Goal: Use online tool/utility: Utilize a website feature to perform a specific function

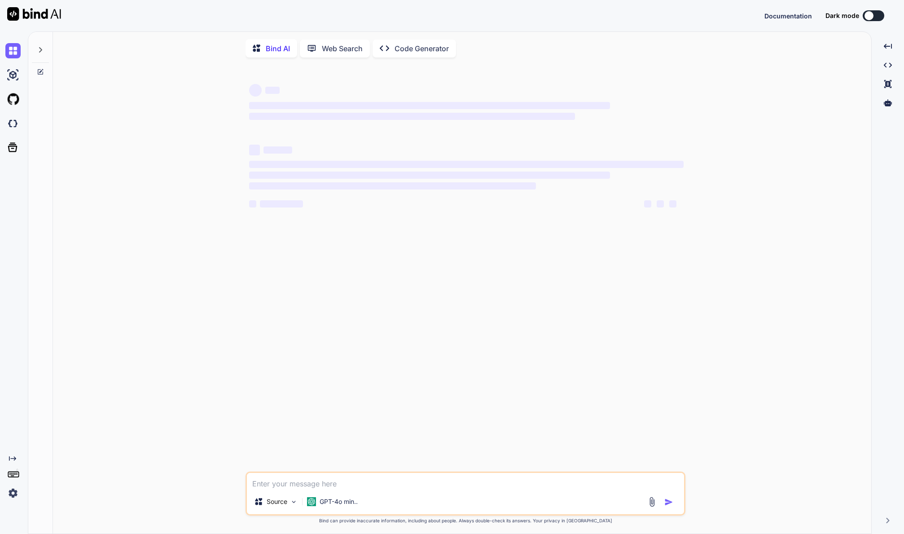
click at [13, 495] on img at bounding box center [12, 492] width 15 height 15
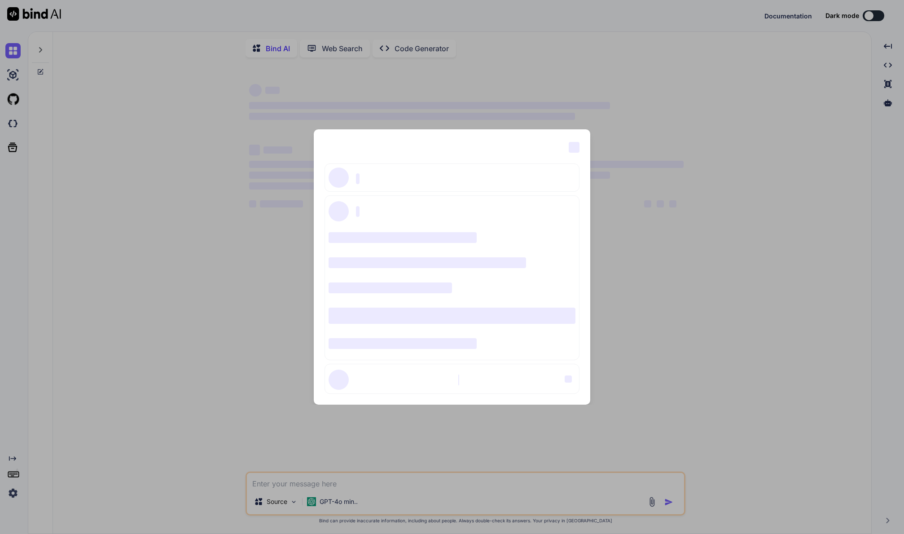
click at [572, 147] on span "‌" at bounding box center [574, 147] width 11 height 11
click at [127, 421] on div "‌ ‌ ‌ ‌ ‌ ‌ ‌ ‌ ‌ ‌ ‌ ‌ ‌ ‌ ‌" at bounding box center [452, 267] width 904 height 534
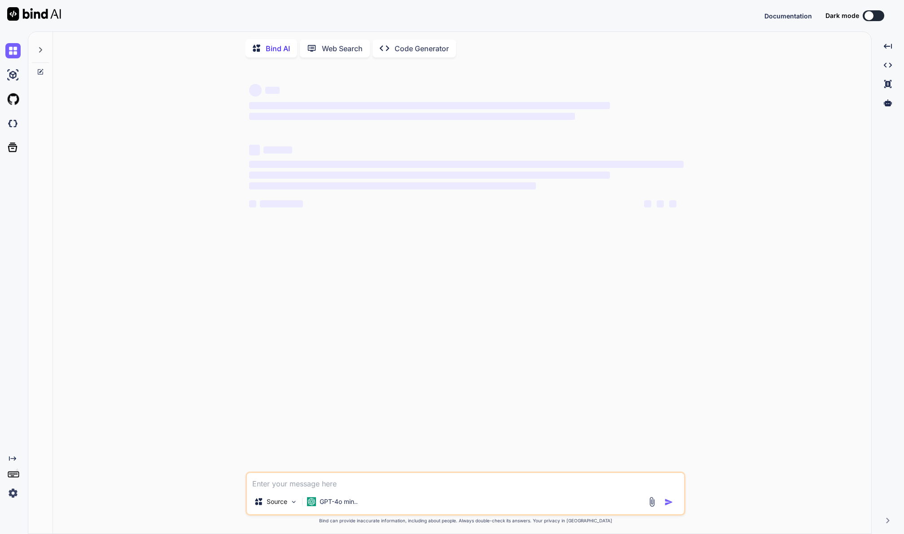
type textarea "x"
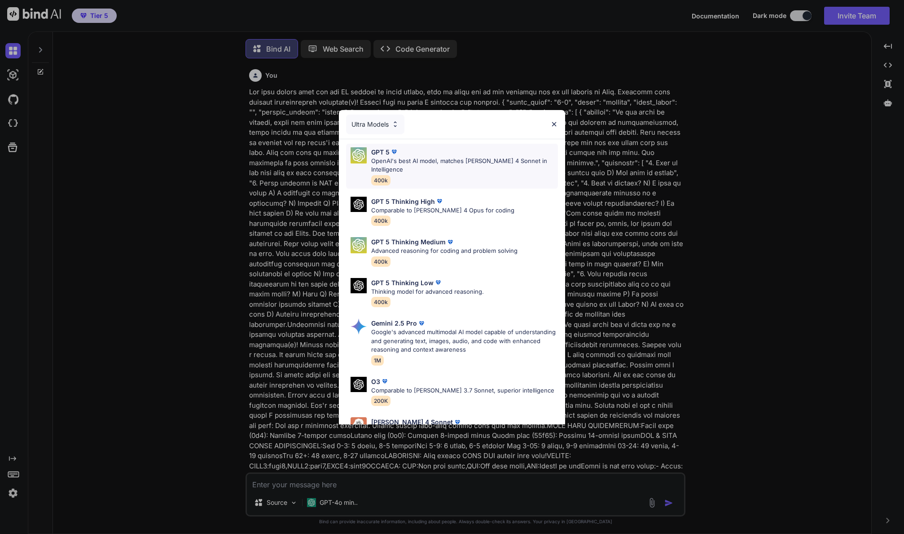
type textarea "x"
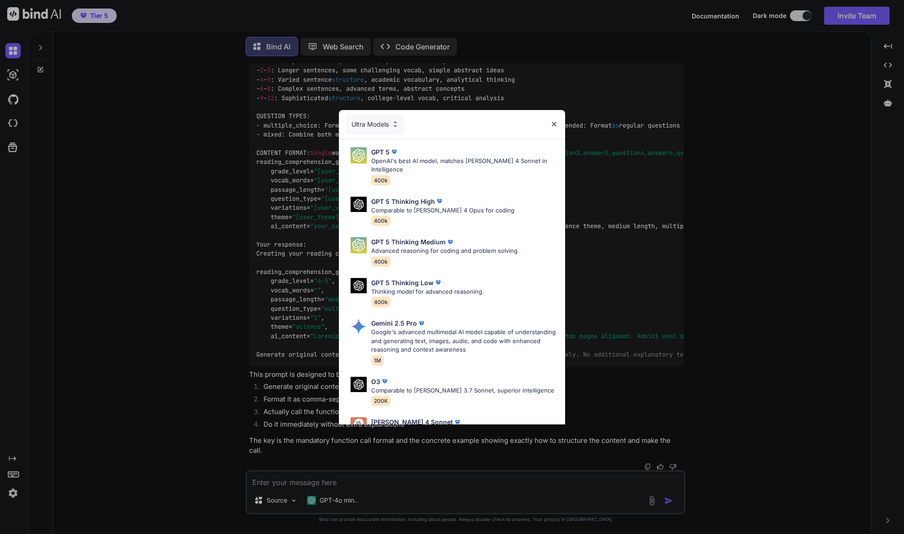
click at [390, 124] on div "Ultra Models" at bounding box center [375, 124] width 58 height 20
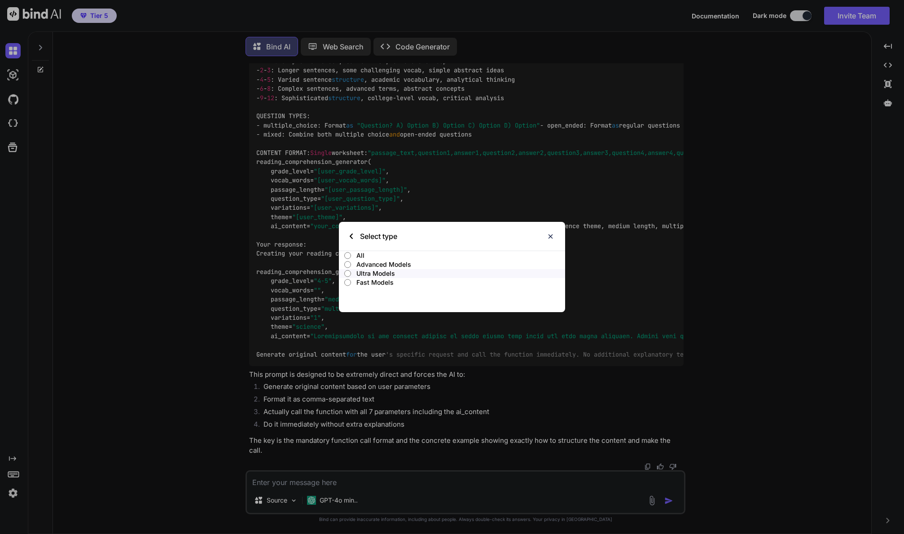
click at [551, 237] on img at bounding box center [551, 236] width 8 height 8
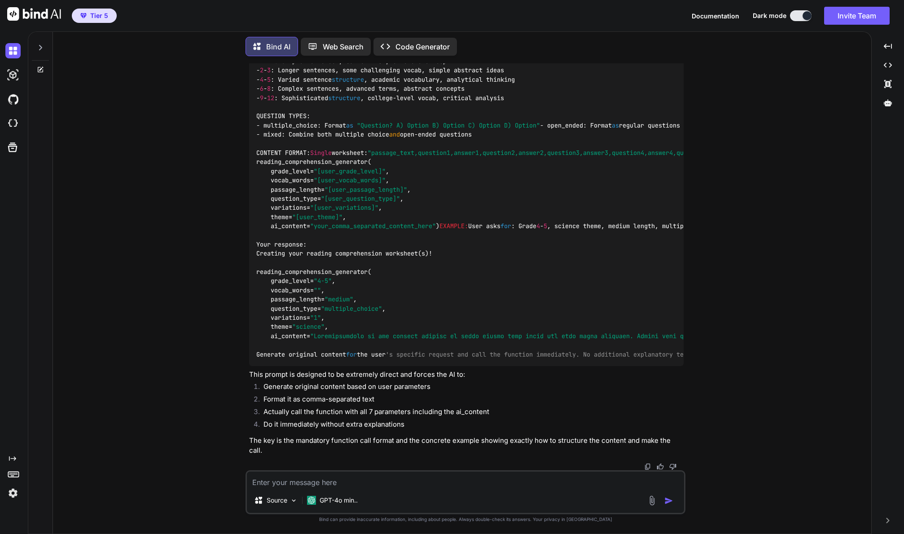
click at [16, 492] on img at bounding box center [12, 492] width 15 height 15
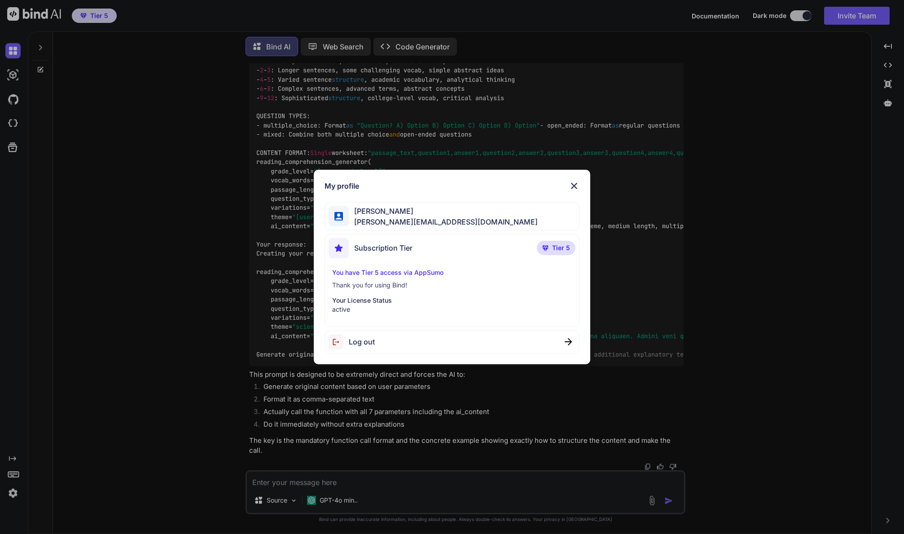
click at [575, 185] on img at bounding box center [574, 185] width 11 height 11
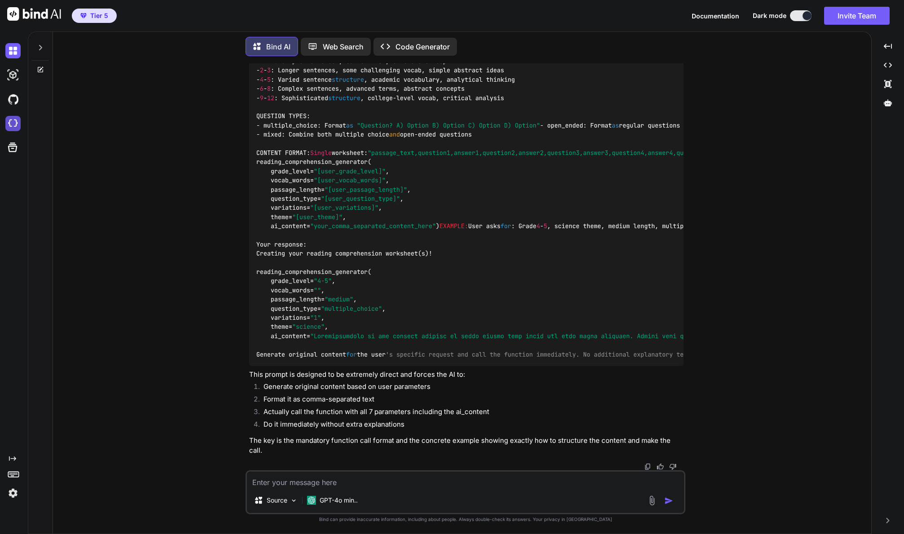
click at [15, 123] on img at bounding box center [12, 123] width 15 height 15
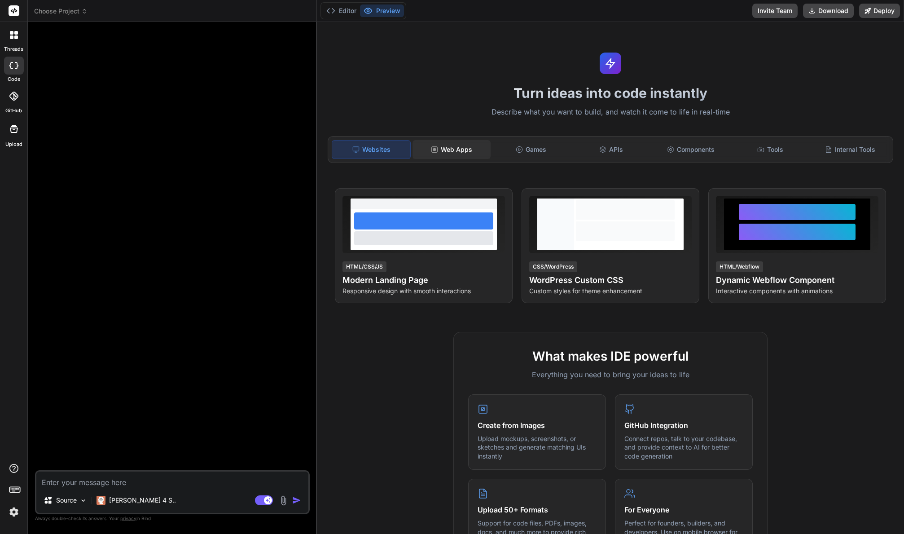
click at [440, 149] on div "Web Apps" at bounding box center [451, 149] width 78 height 19
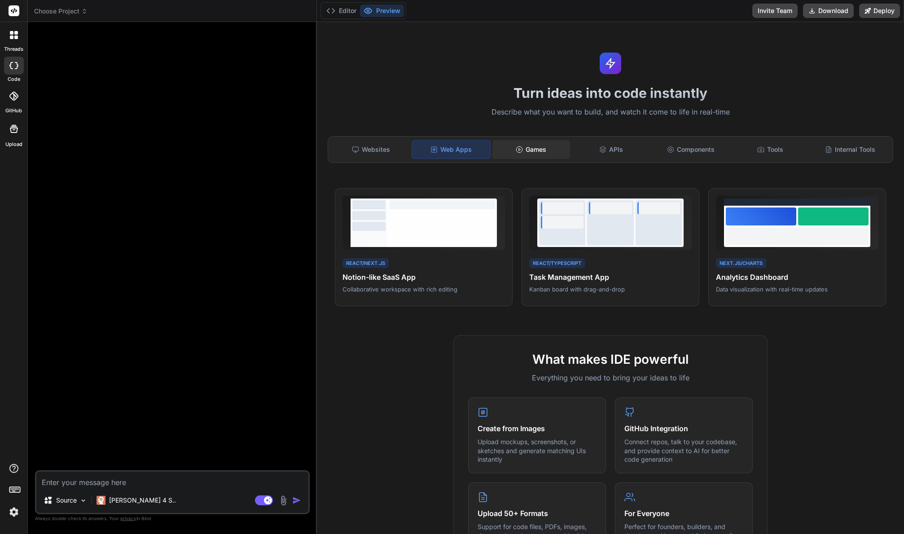
click at [523, 143] on div "Games" at bounding box center [531, 149] width 78 height 19
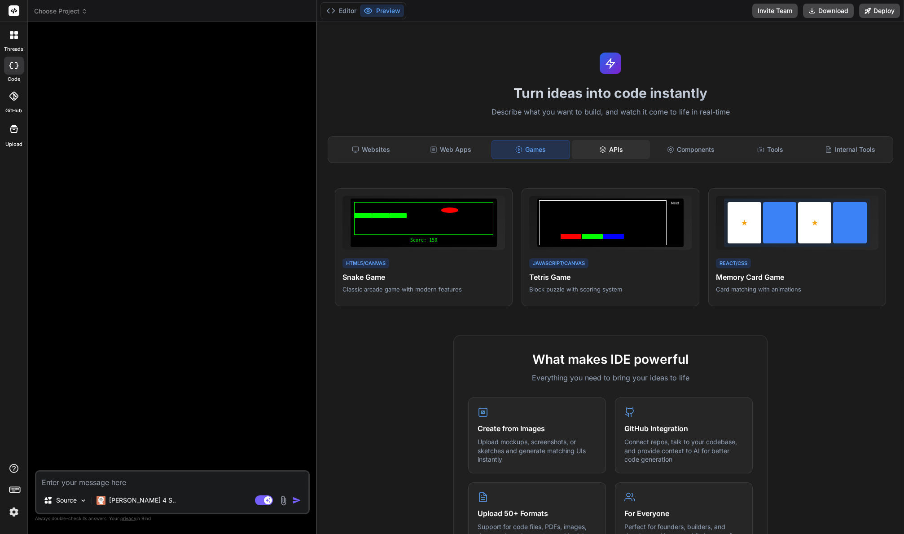
click at [610, 148] on div "APIs" at bounding box center [611, 149] width 78 height 19
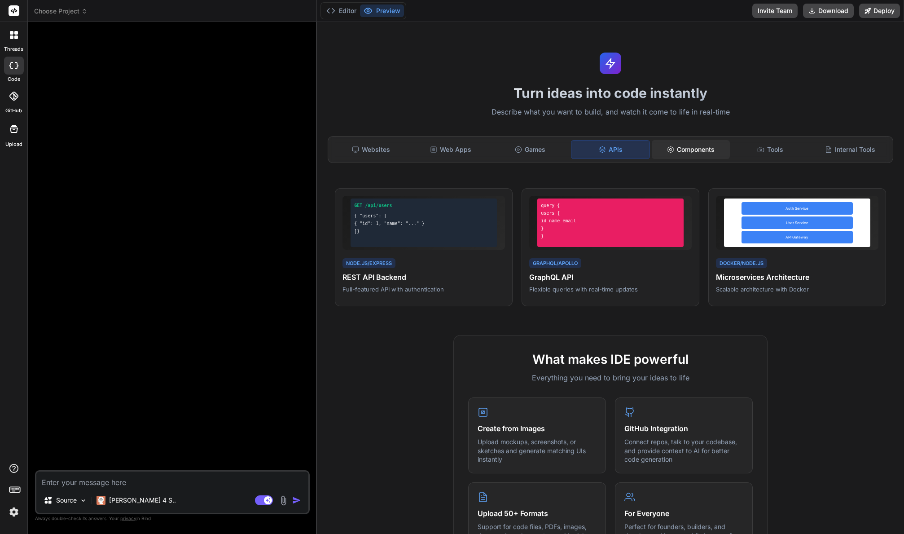
click at [675, 153] on div "Components" at bounding box center [691, 149] width 78 height 19
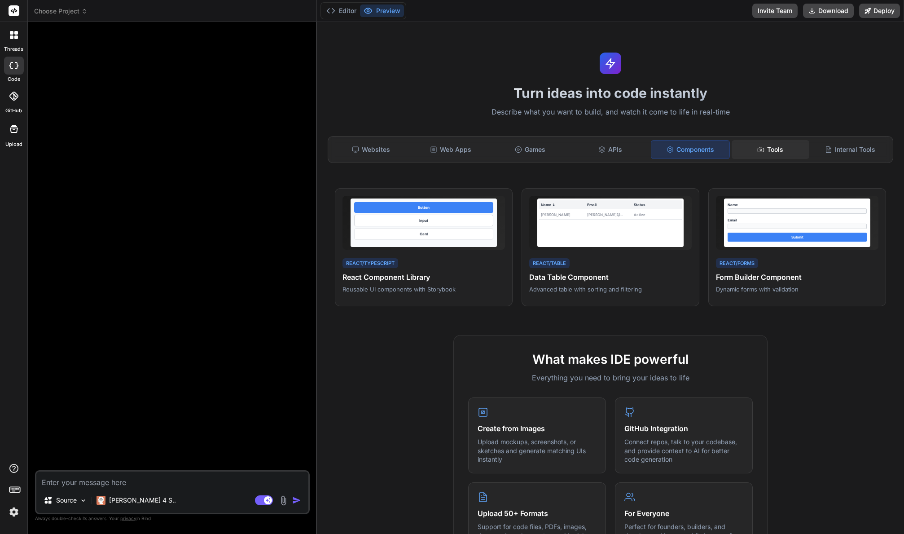
click at [765, 153] on div "Tools" at bounding box center [770, 149] width 78 height 19
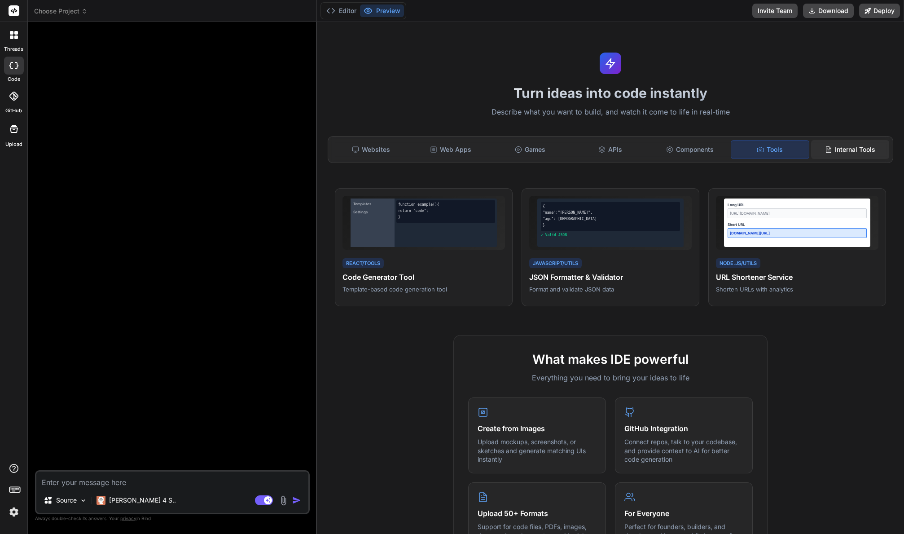
click at [840, 150] on div "Internal Tools" at bounding box center [850, 149] width 78 height 19
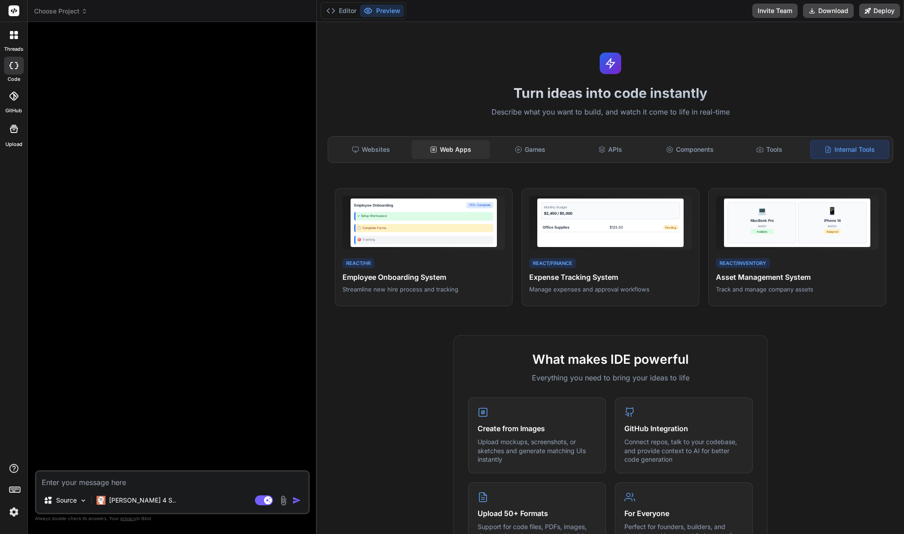
click at [459, 154] on div "Web Apps" at bounding box center [451, 149] width 78 height 19
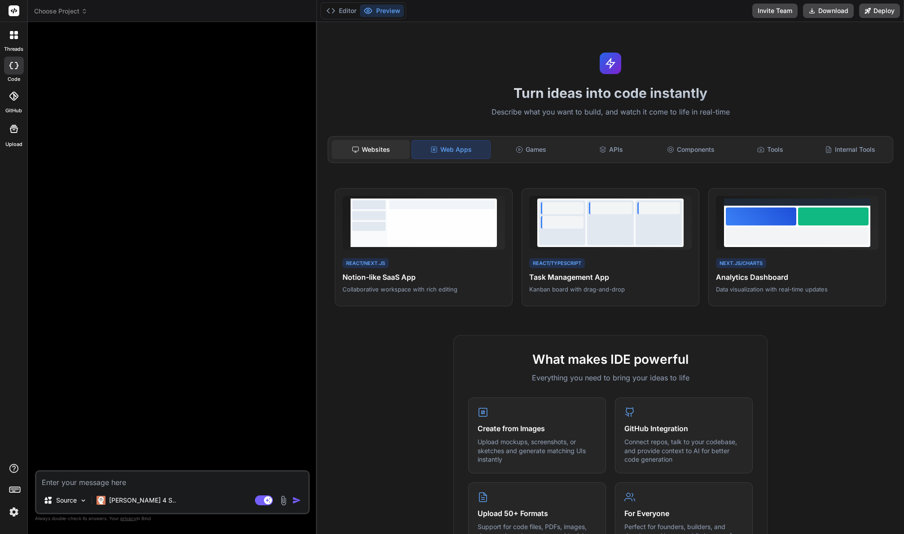
click at [374, 151] on div "Websites" at bounding box center [371, 149] width 78 height 19
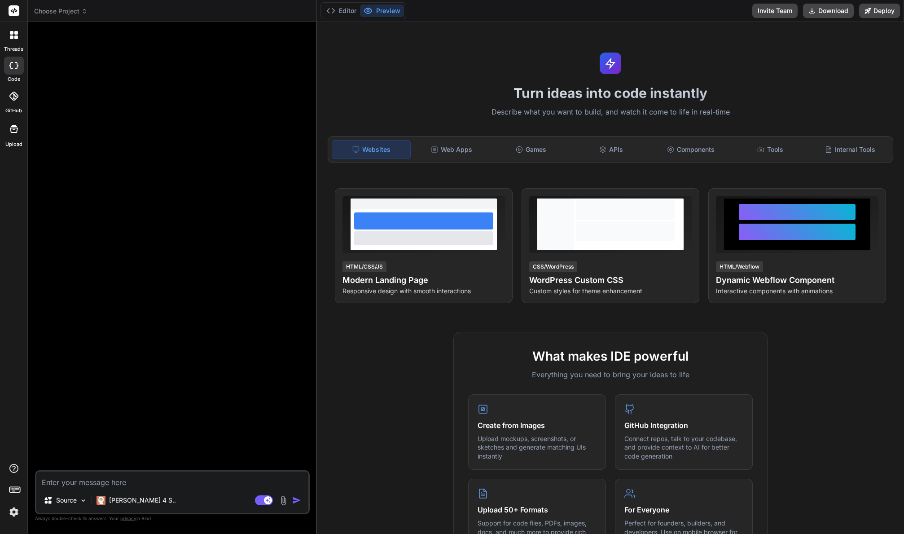
type textarea "x"
click at [520, 157] on div "Games" at bounding box center [531, 149] width 78 height 19
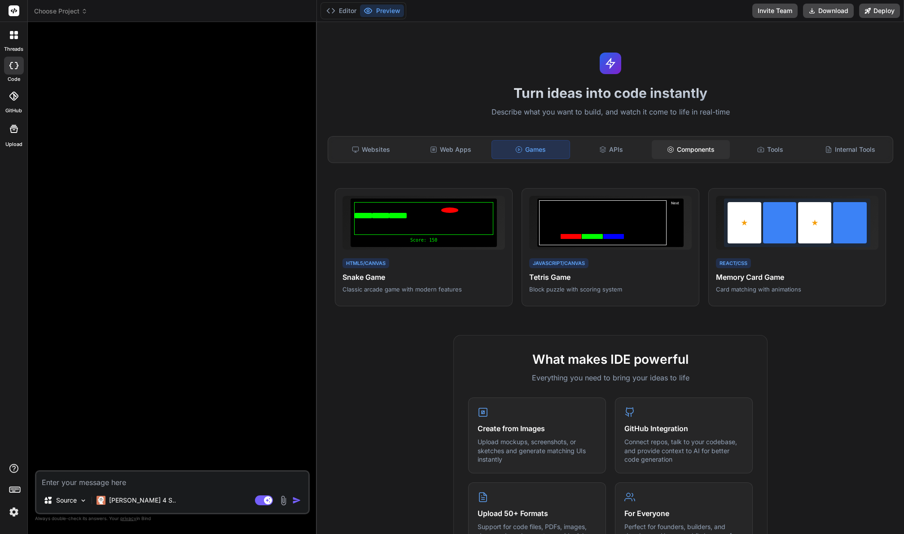
click at [698, 150] on div "Components" at bounding box center [691, 149] width 78 height 19
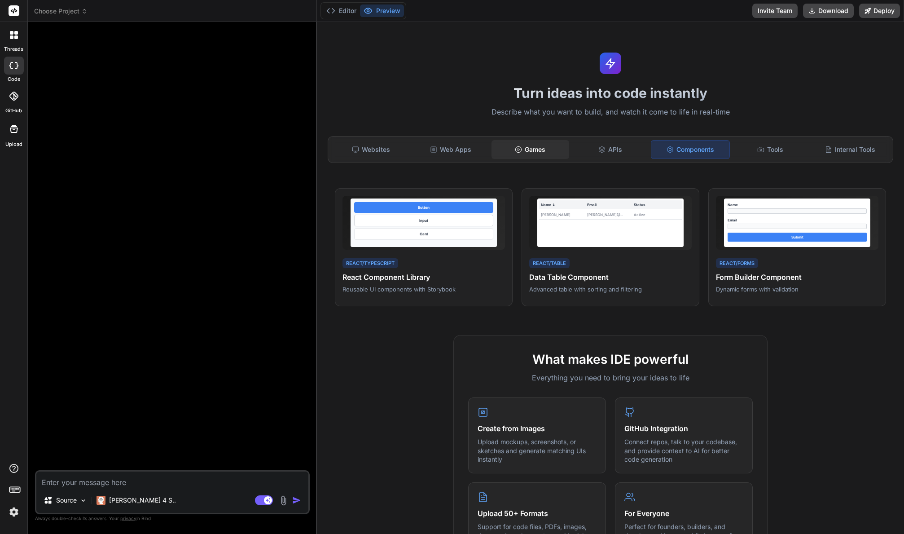
click at [532, 149] on div "Games" at bounding box center [530, 149] width 78 height 19
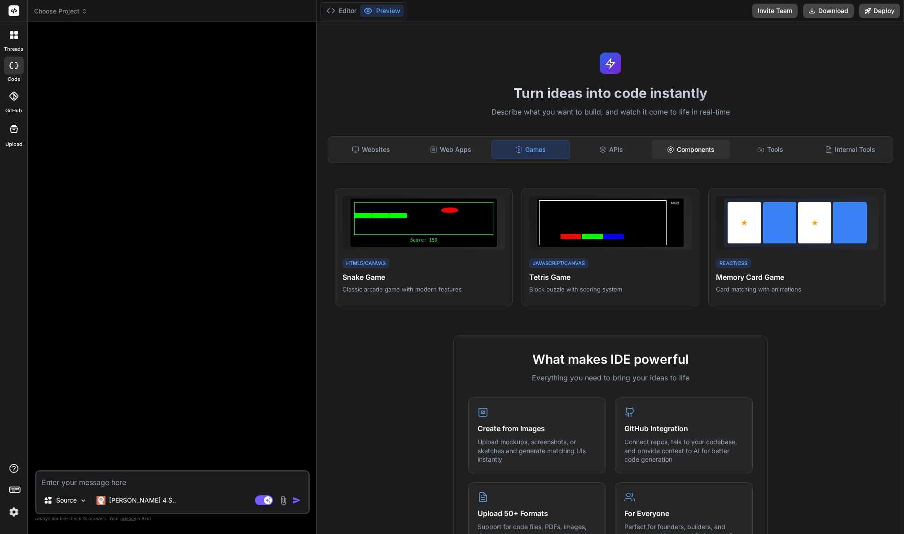
click at [694, 153] on div "Components" at bounding box center [691, 149] width 78 height 19
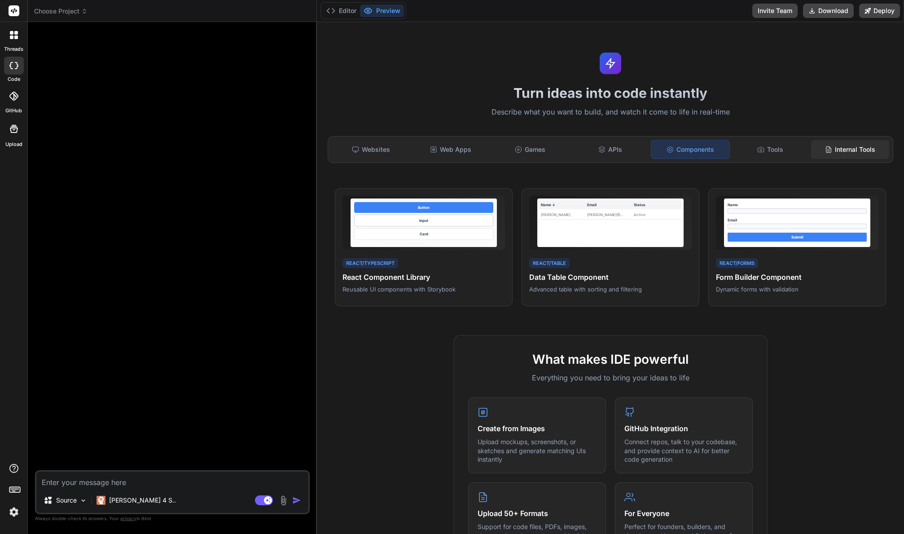
click at [840, 151] on div "Internal Tools" at bounding box center [850, 149] width 78 height 19
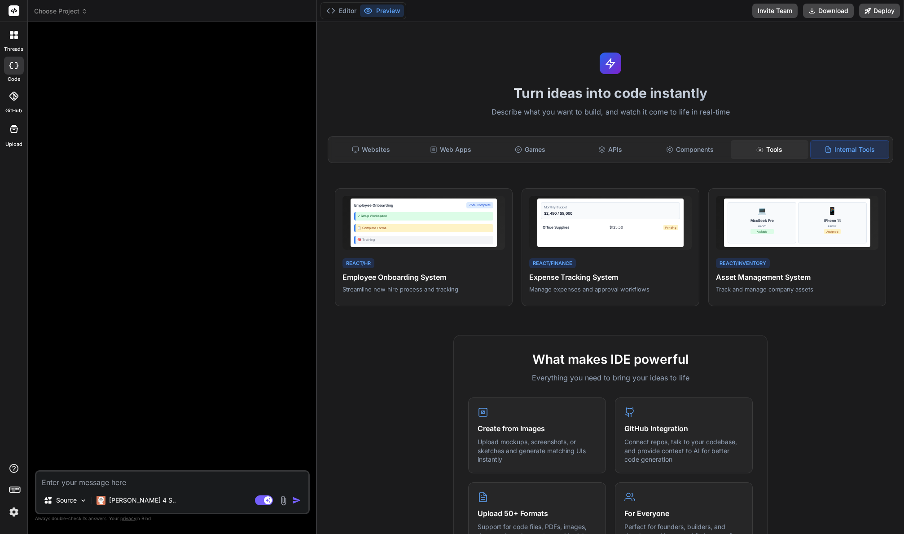
click at [766, 149] on div "Tools" at bounding box center [770, 149] width 78 height 19
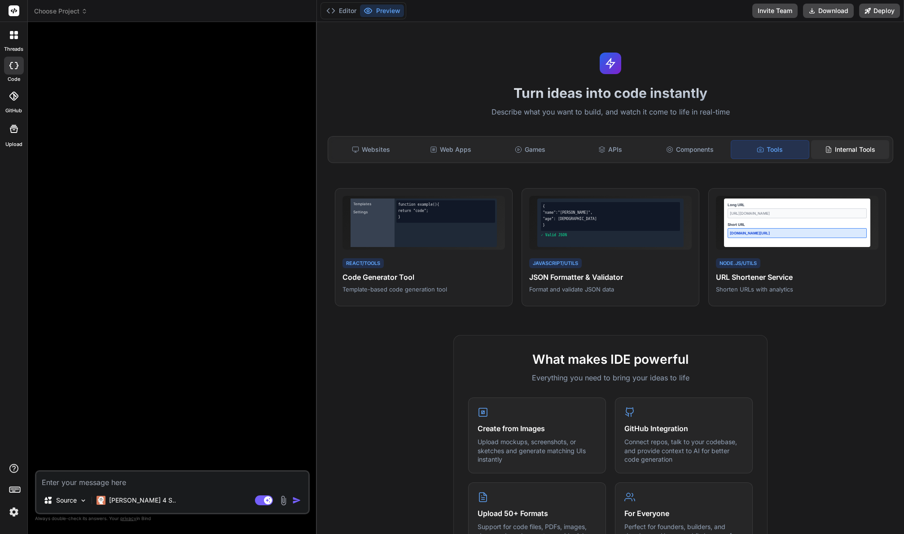
click at [827, 148] on div "Internal Tools" at bounding box center [850, 149] width 78 height 19
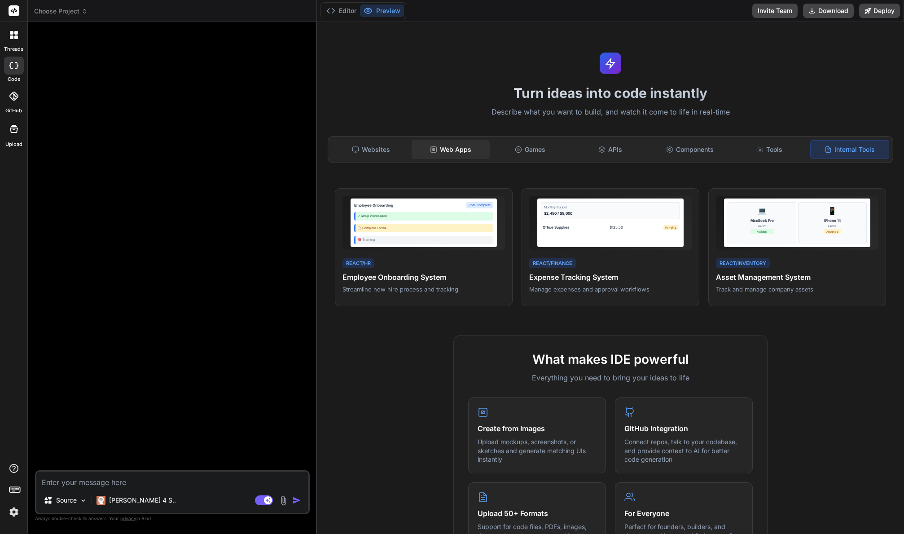
click at [461, 153] on div "Web Apps" at bounding box center [451, 149] width 78 height 19
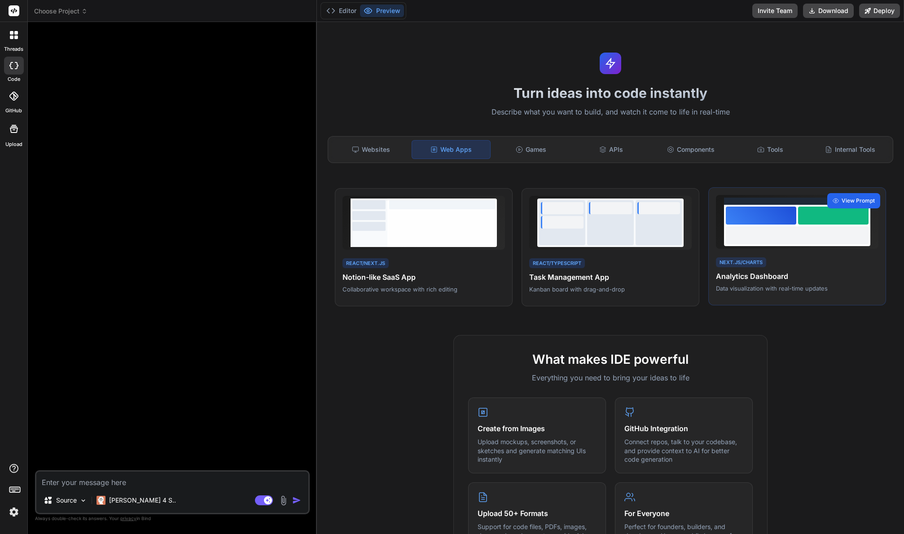
click at [862, 201] on span "View Prompt" at bounding box center [857, 201] width 33 height 8
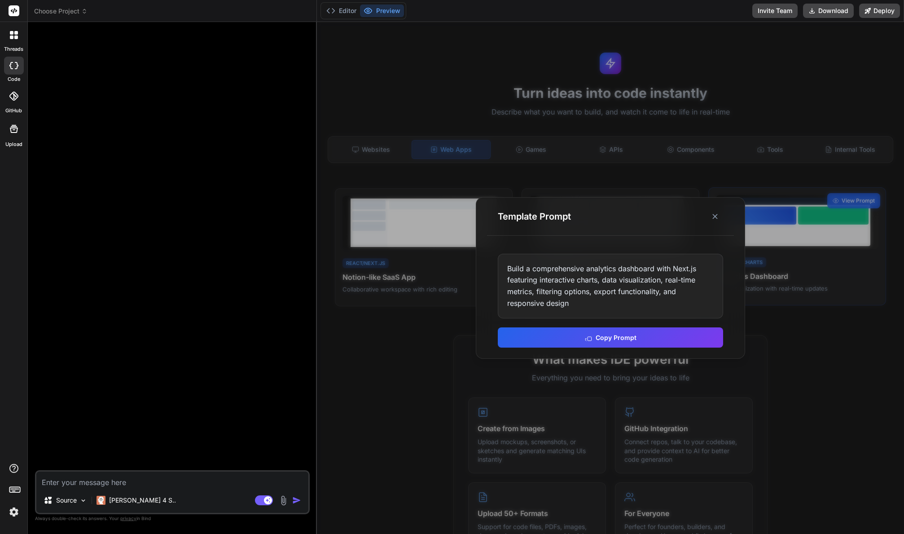
click at [717, 210] on button at bounding box center [715, 216] width 16 height 16
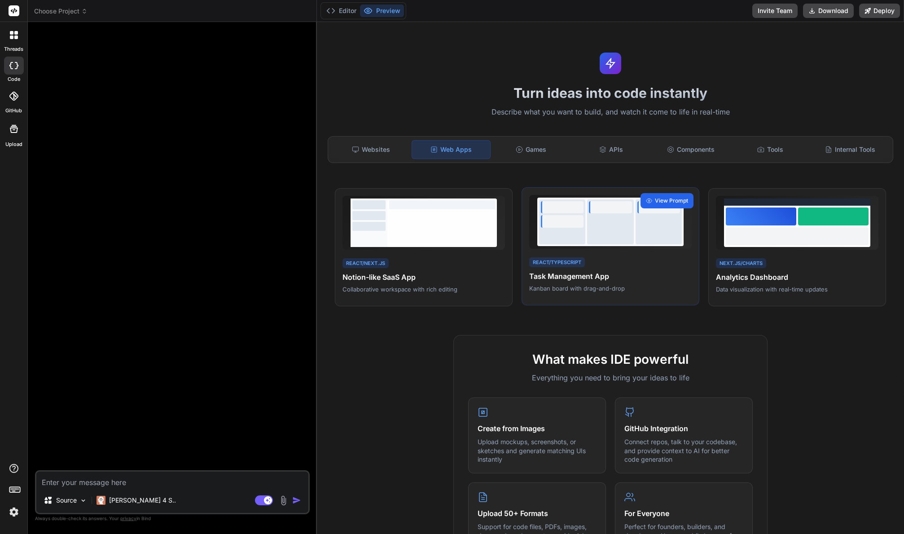
click at [672, 197] on span "View Prompt" at bounding box center [671, 201] width 33 height 8
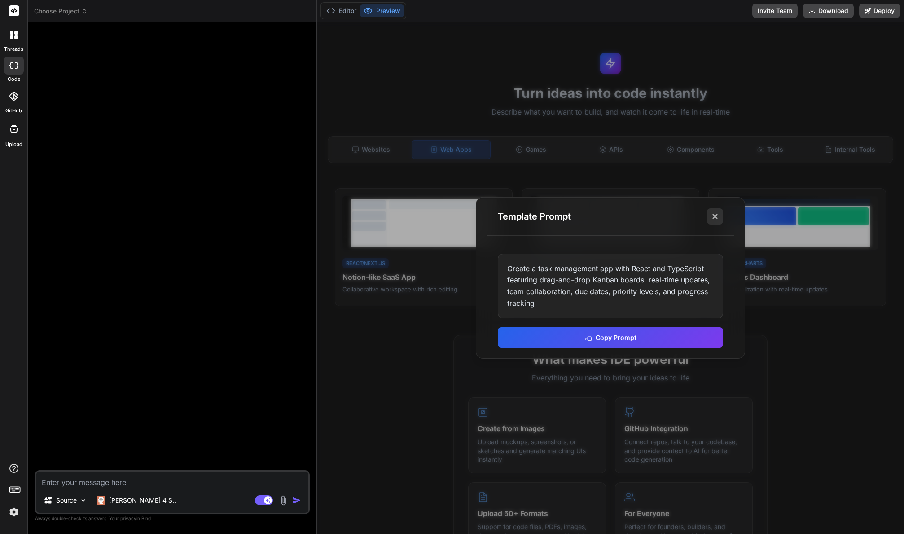
click at [712, 219] on icon at bounding box center [714, 216] width 9 height 9
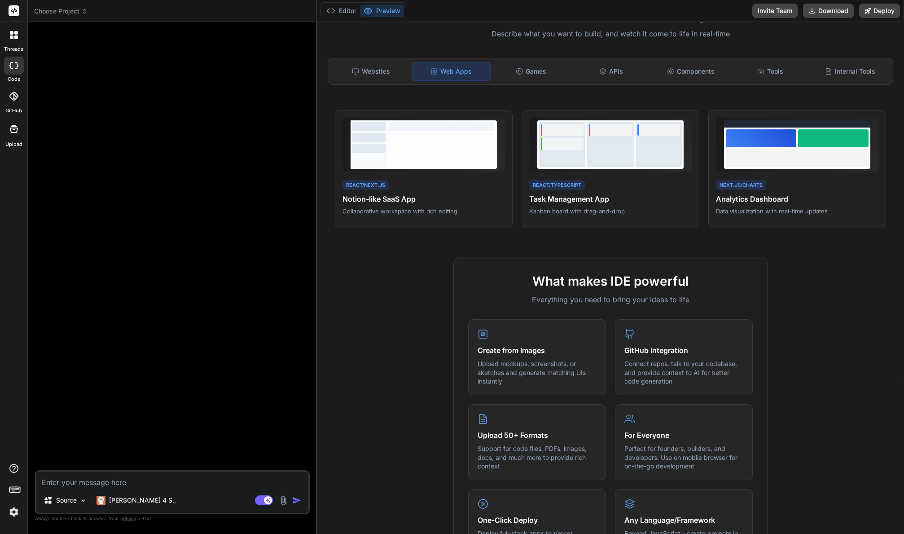
scroll to position [57, 0]
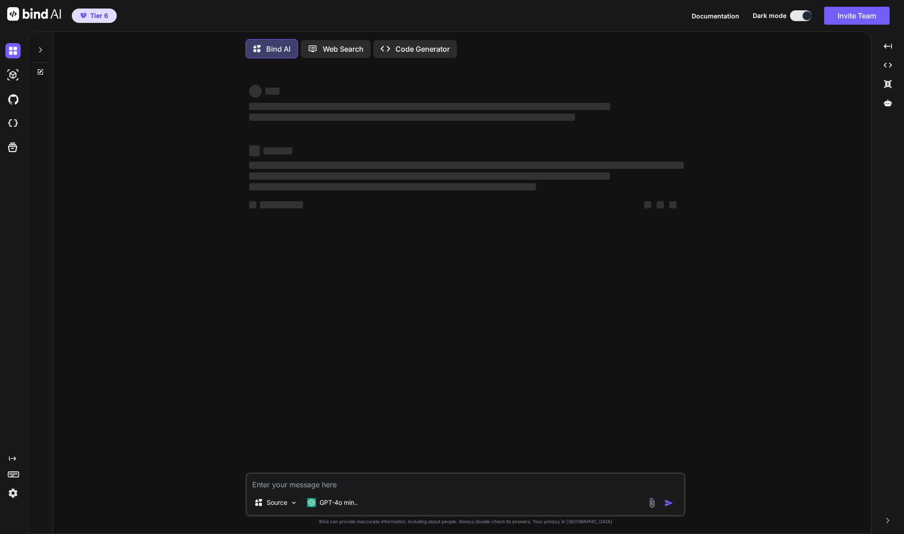
type textarea "x"
click at [13, 123] on img at bounding box center [12, 123] width 15 height 15
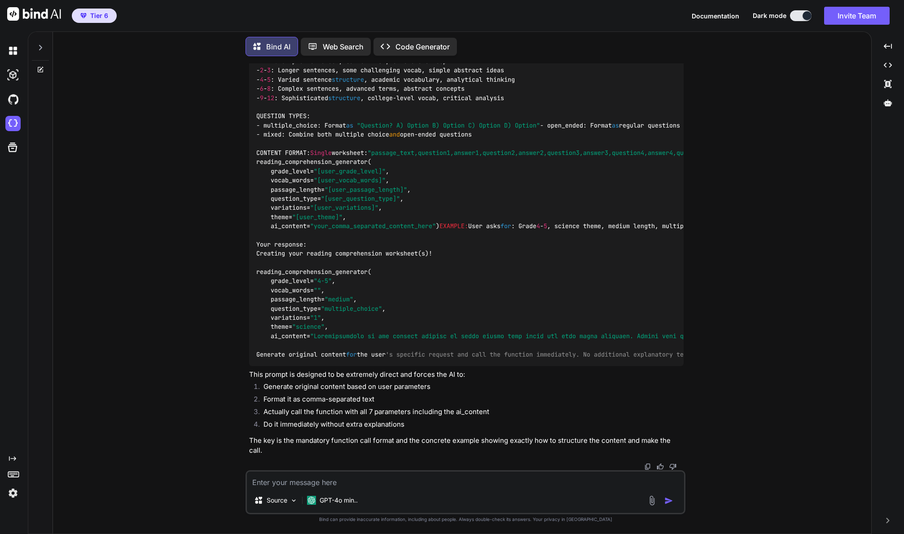
scroll to position [6355, 0]
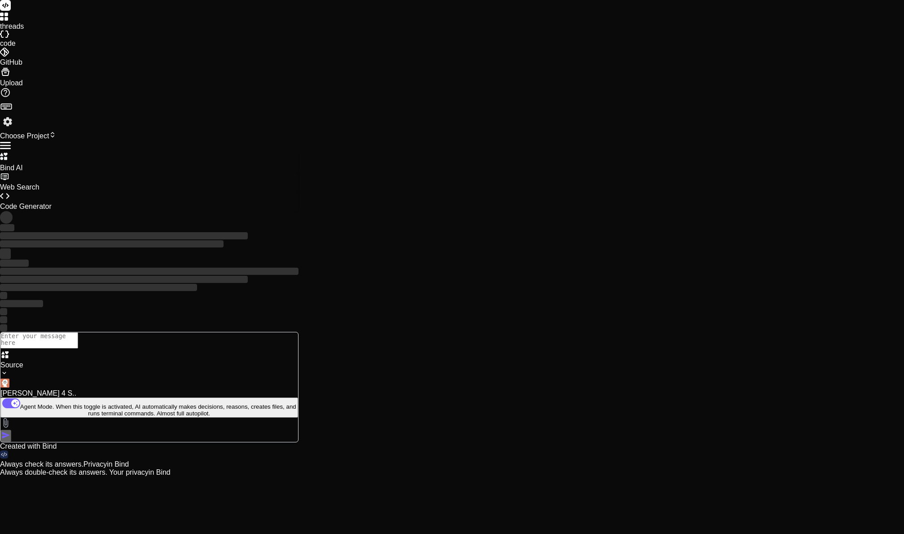
click at [119, 397] on p "[PERSON_NAME] 4 S.." at bounding box center [149, 393] width 298 height 8
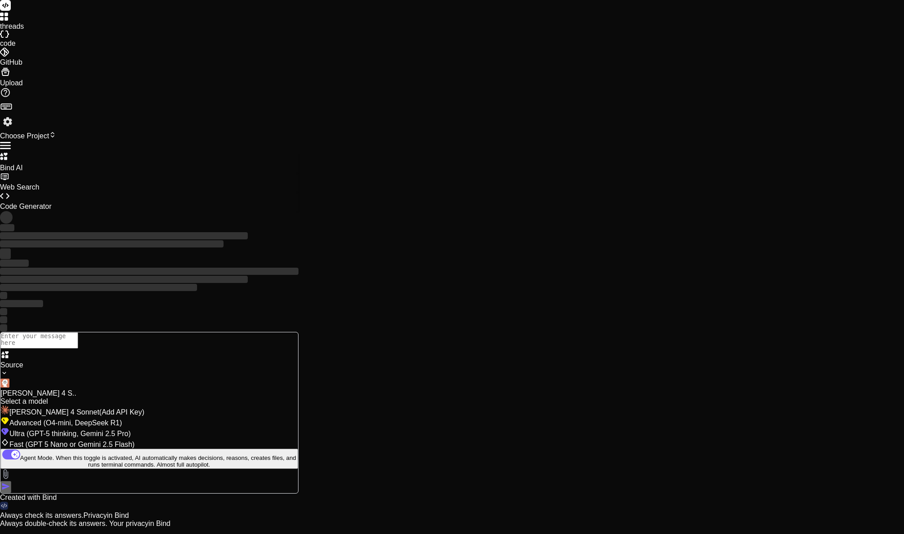
click at [131, 437] on span "Ultra (GPT-5 thinking, Gemini 2.5 Pro)" at bounding box center [69, 433] width 121 height 8
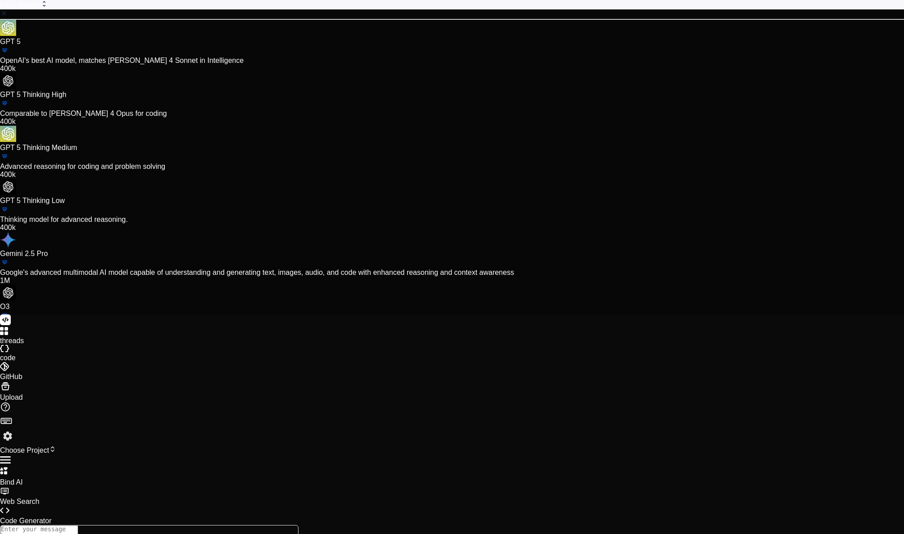
click at [413, 118] on p "Comparable to [PERSON_NAME] 4 Opus for coding" at bounding box center [452, 113] width 904 height 8
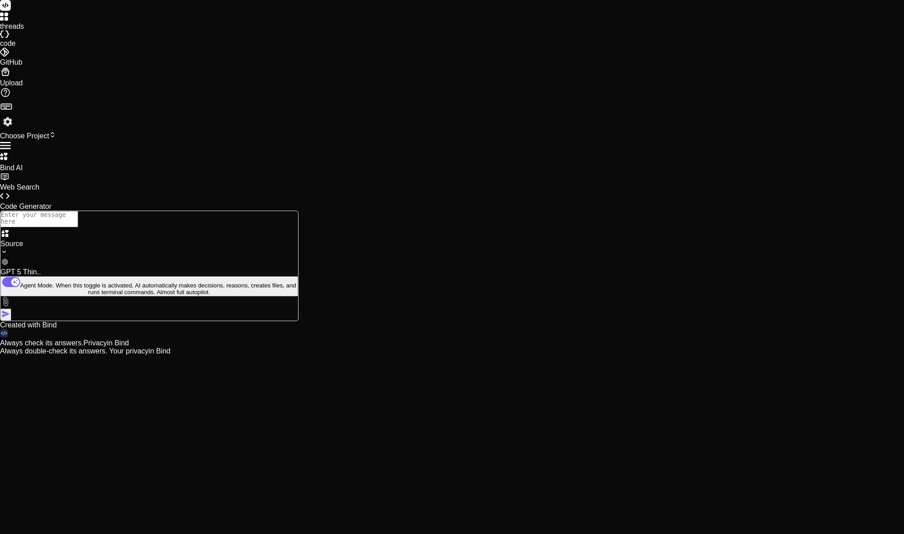
click at [14, 129] on img at bounding box center [7, 121] width 15 height 15
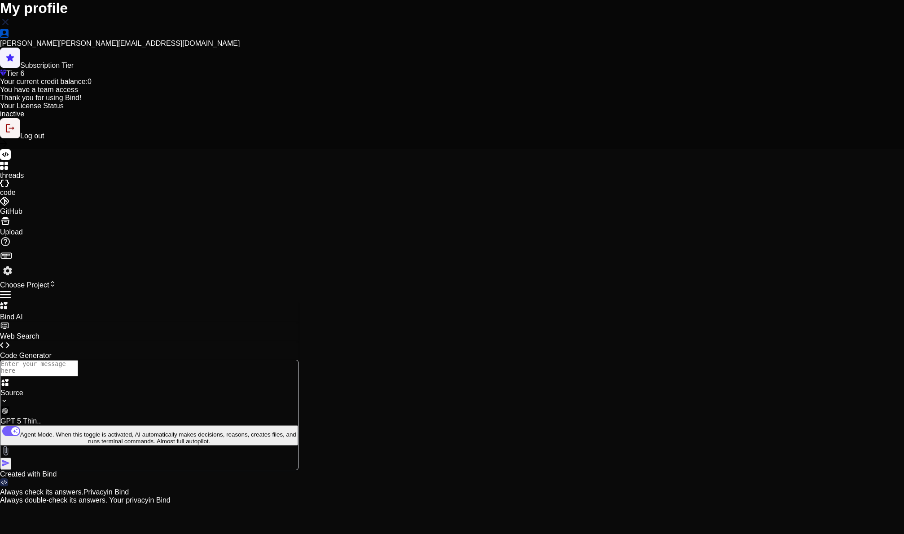
drag, startPoint x: 574, startPoint y: 175, endPoint x: 602, endPoint y: 166, distance: 29.4
click at [11, 27] on img at bounding box center [5, 22] width 11 height 11
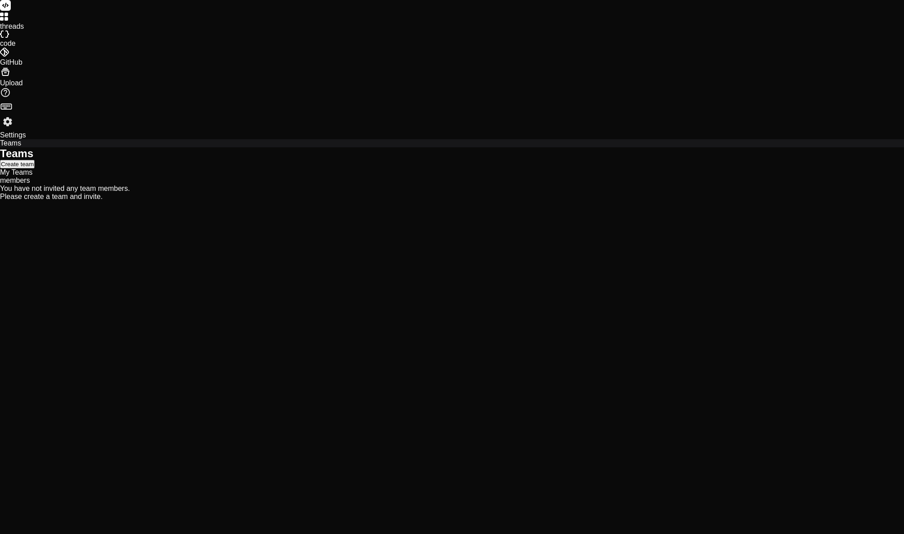
click at [4, 21] on icon at bounding box center [2, 19] width 4 height 4
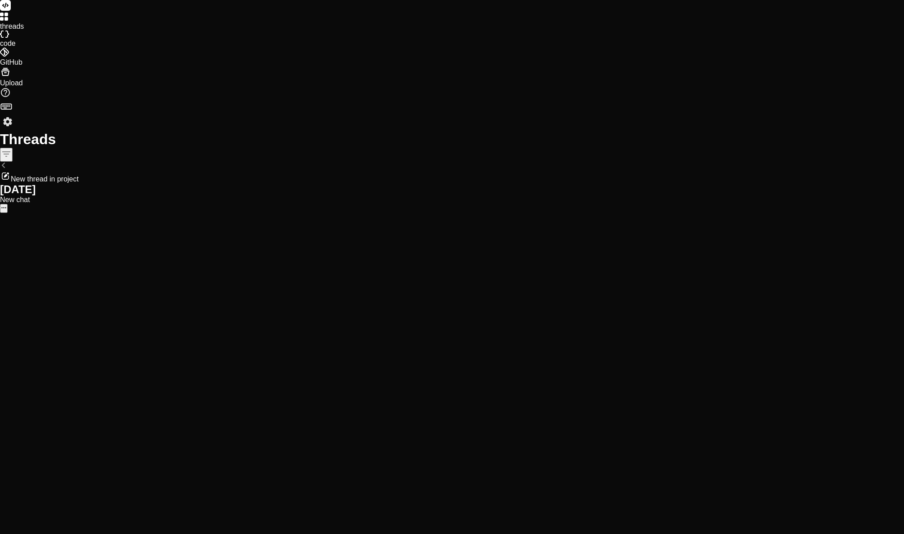
click at [4, 38] on icon at bounding box center [2, 34] width 4 height 7
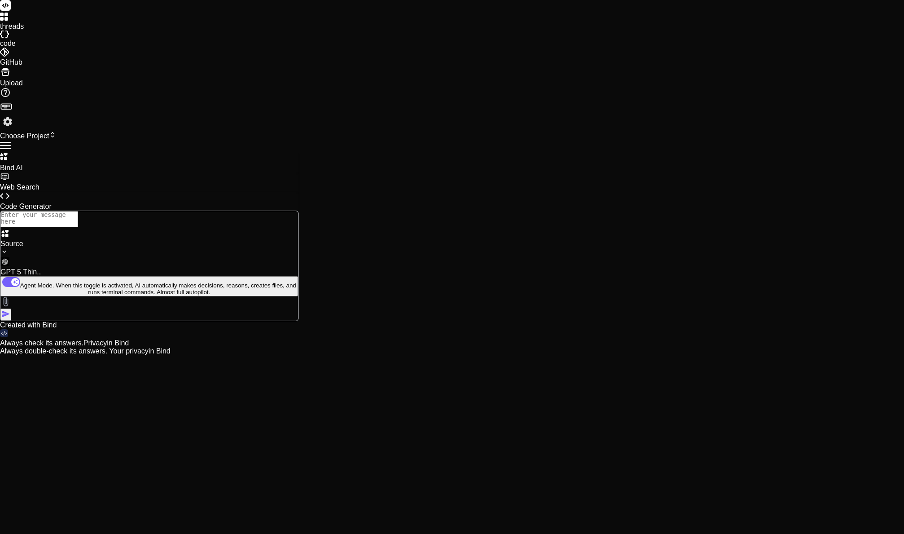
click at [16, 22] on div at bounding box center [452, 18] width 904 height 10
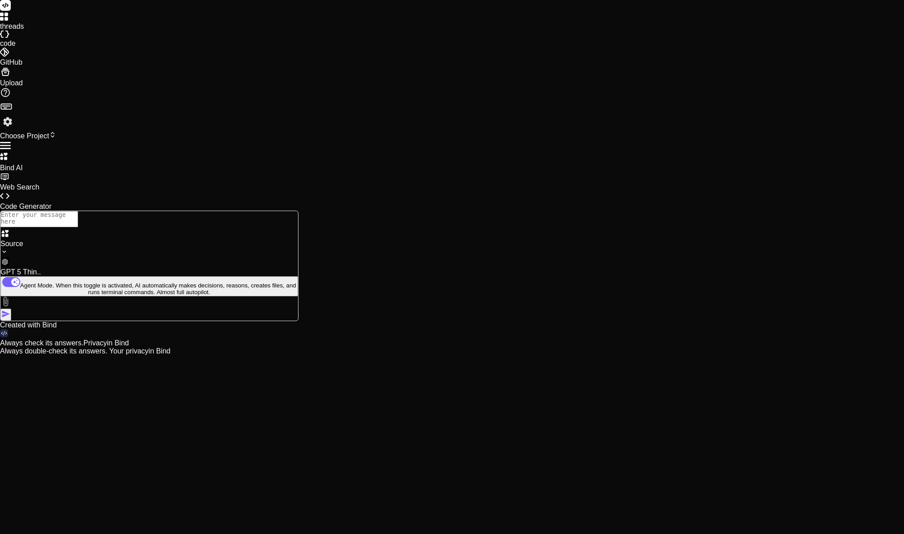
scroll to position [0, 0]
drag, startPoint x: 675, startPoint y: 144, endPoint x: 687, endPoint y: 147, distance: 12.4
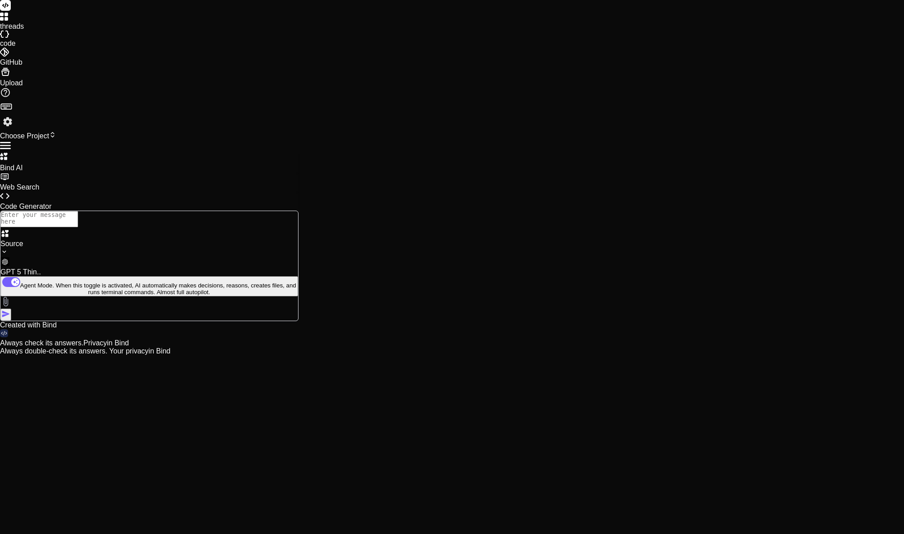
click at [79, 257] on div "Source" at bounding box center [149, 243] width 298 height 28
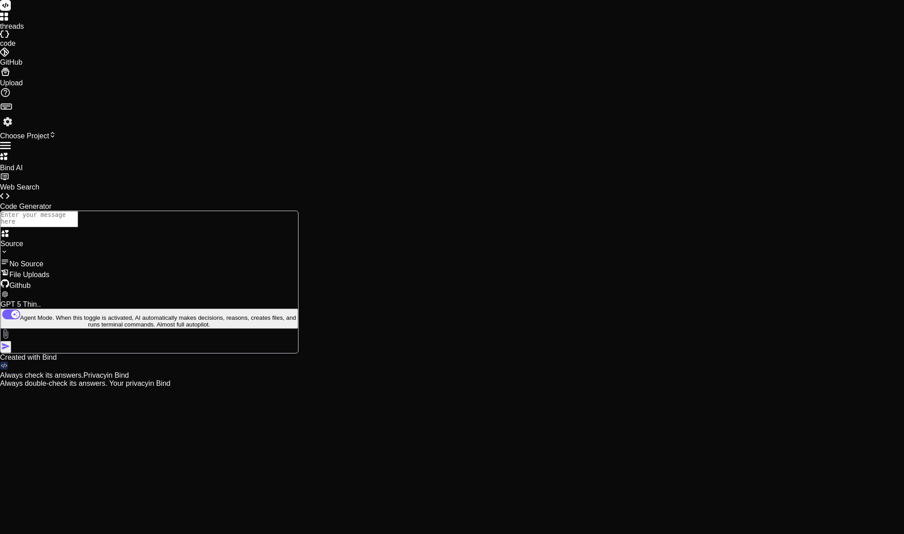
click at [71, 257] on div at bounding box center [149, 257] width 298 height 0
type textarea "x"
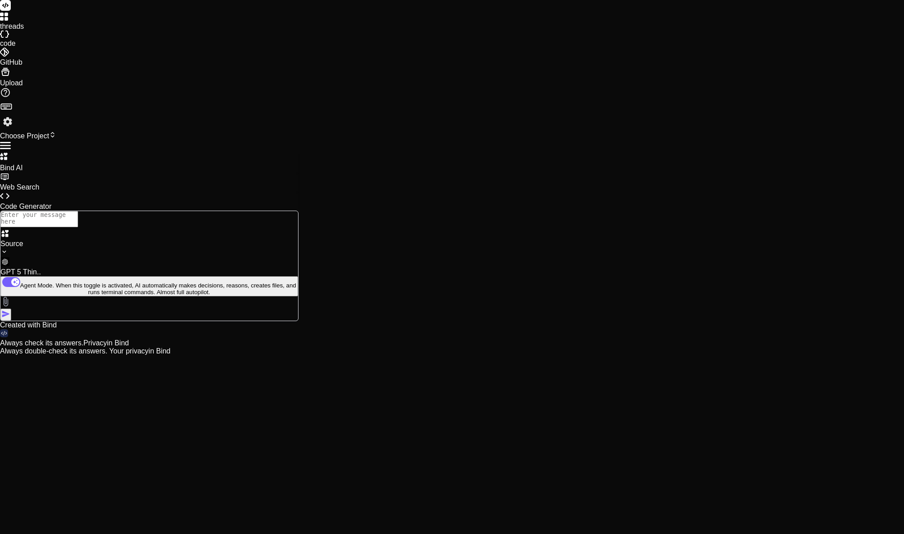
click at [56, 132] on span "Choose Project" at bounding box center [28, 136] width 56 height 8
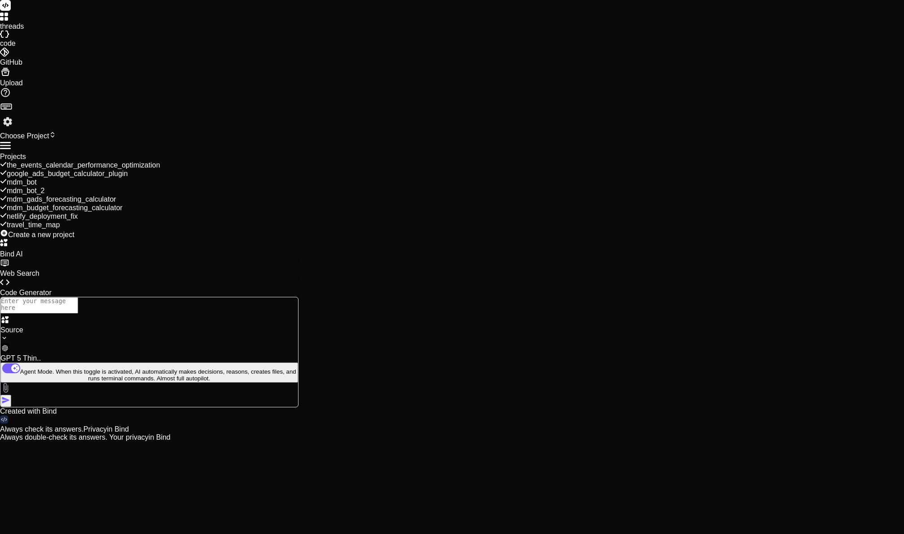
click at [133, 153] on div at bounding box center [149, 153] width 298 height 0
